Goal: Find specific page/section: Find specific page/section

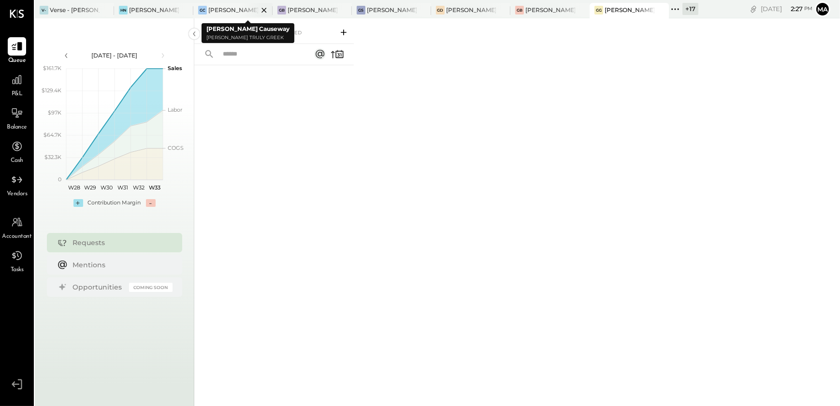
click at [232, 14] on div "[PERSON_NAME] Causeway" at bounding box center [225, 10] width 65 height 9
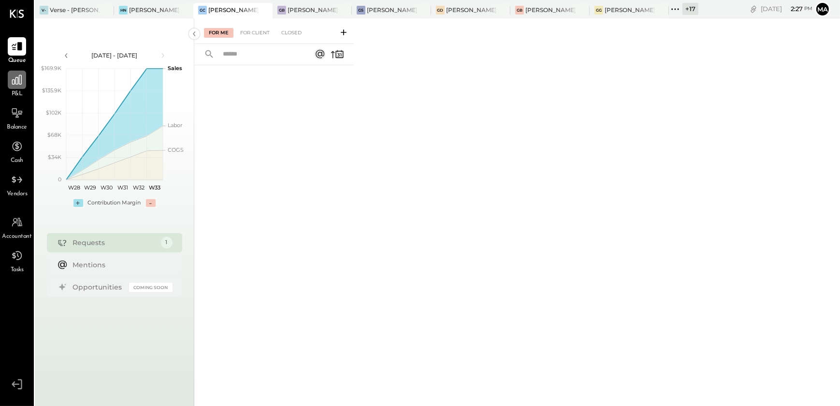
click at [9, 75] on div at bounding box center [17, 80] width 18 height 18
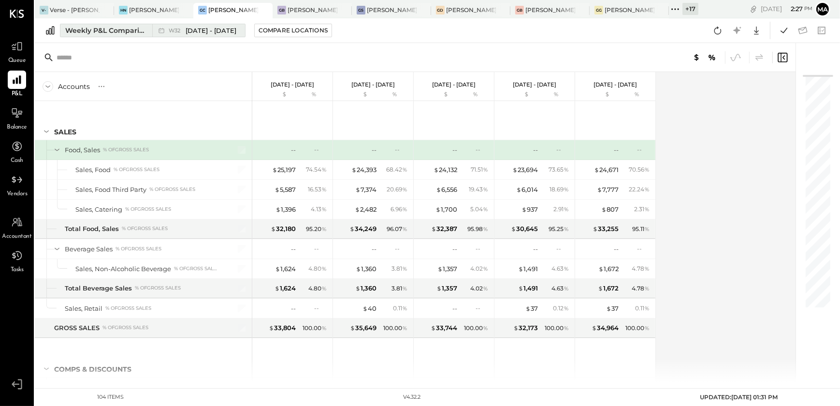
click at [203, 32] on span "[DATE] - [DATE]" at bounding box center [210, 30] width 51 height 9
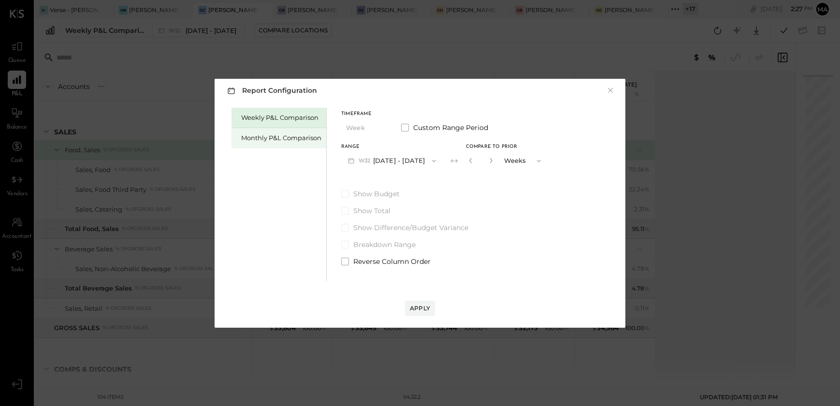
click at [283, 143] on div "Monthly P&L Comparison" at bounding box center [278, 138] width 95 height 20
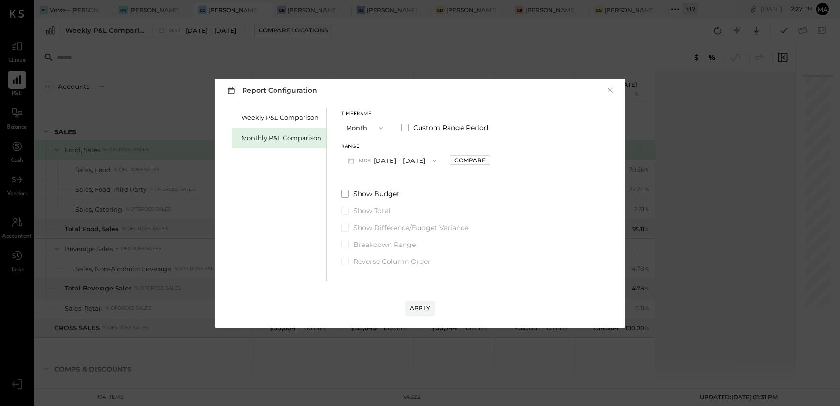
click at [378, 162] on button "M08 [DATE] - [DATE]" at bounding box center [392, 161] width 102 height 18
click at [400, 185] on span "[DATE] - [DATE]" at bounding box center [388, 182] width 46 height 8
click at [467, 161] on div "Compare" at bounding box center [469, 160] width 31 height 8
click at [487, 160] on button "button" at bounding box center [491, 160] width 8 height 11
click at [487, 159] on button "button" at bounding box center [491, 160] width 8 height 11
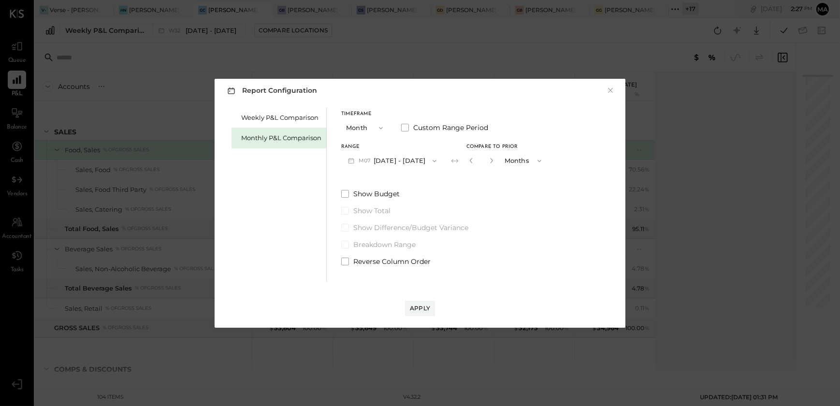
type input "*"
click at [420, 306] on div "Apply" at bounding box center [420, 308] width 20 height 8
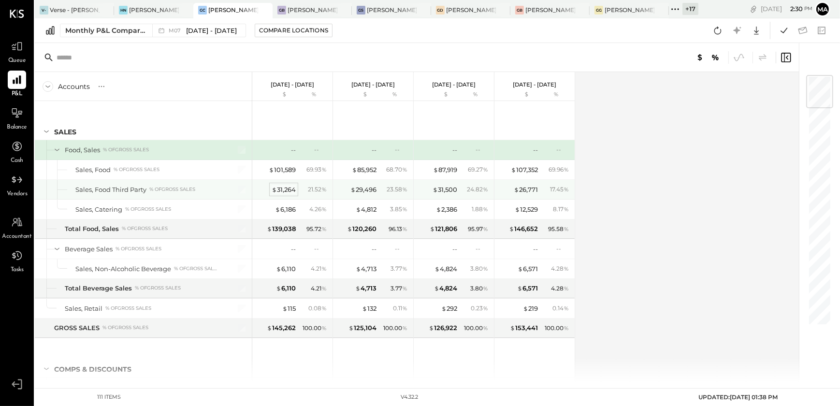
click at [282, 186] on div "$ 31,264" at bounding box center [283, 189] width 24 height 9
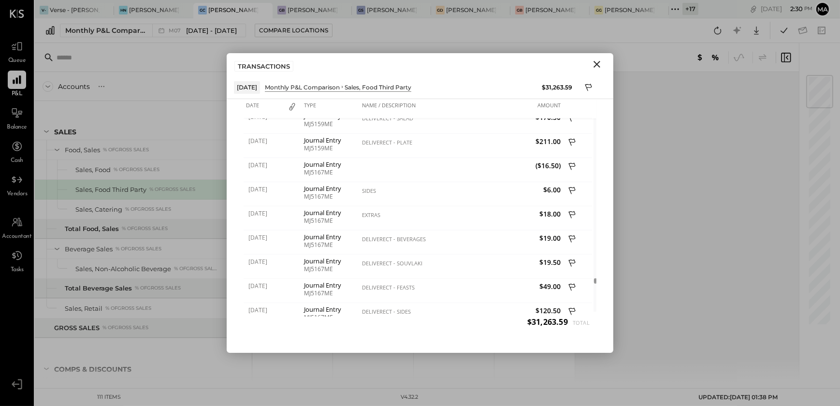
click at [595, 65] on icon "Close" at bounding box center [596, 64] width 7 height 7
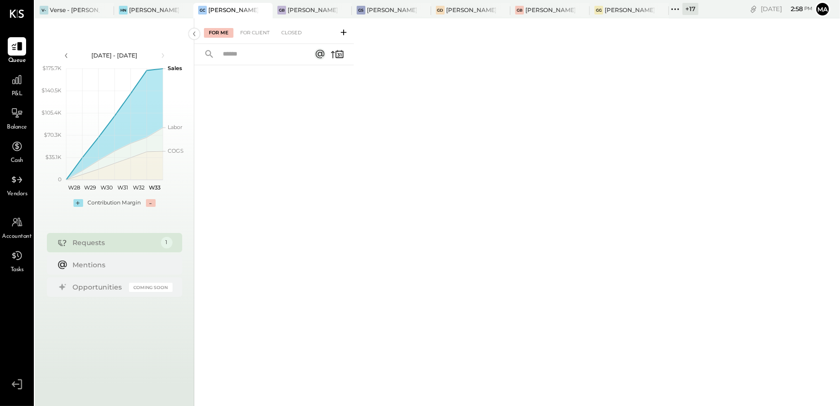
click at [684, 10] on div "+ 17" at bounding box center [690, 9] width 16 height 12
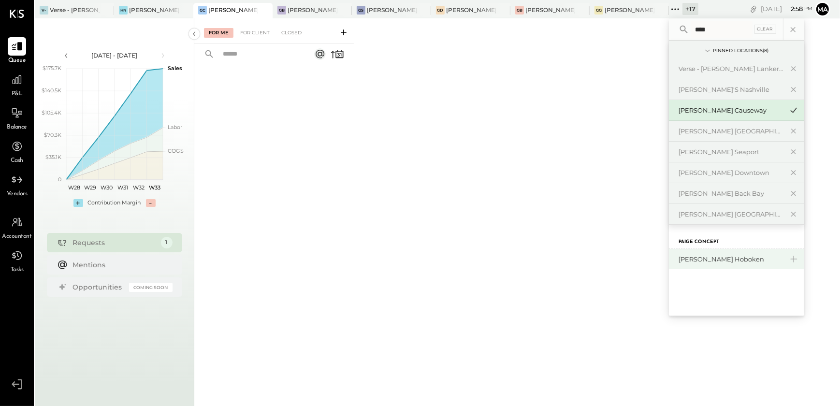
type input "****"
click at [734, 258] on div "[PERSON_NAME] Hoboken" at bounding box center [730, 259] width 104 height 9
